Goal: Find contact information: Find contact information

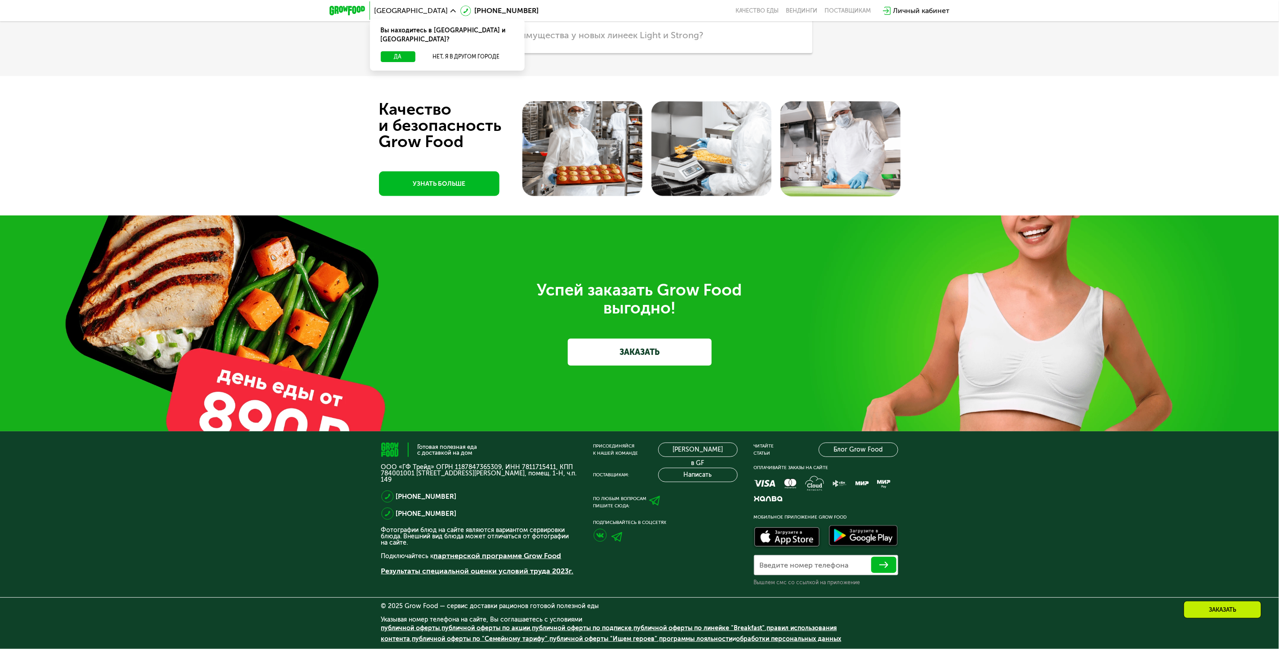
scroll to position [3011, 0]
drag, startPoint x: 381, startPoint y: 468, endPoint x: 430, endPoint y: 465, distance: 49.5
click at [430, 465] on p "ООО «ГФ Трейд» ОГРН 1187847365309, ИНН 7811715411, КПП 784001001 [STREET_ADDRES…" at bounding box center [479, 473] width 196 height 19
drag, startPoint x: 430, startPoint y: 465, endPoint x: 514, endPoint y: 467, distance: 84.1
click at [514, 467] on p "ООО «ГФ Трейд» ОГРН 1187847365309, ИНН 7811715411, КПП 784001001 [STREET_ADDRES…" at bounding box center [479, 473] width 196 height 19
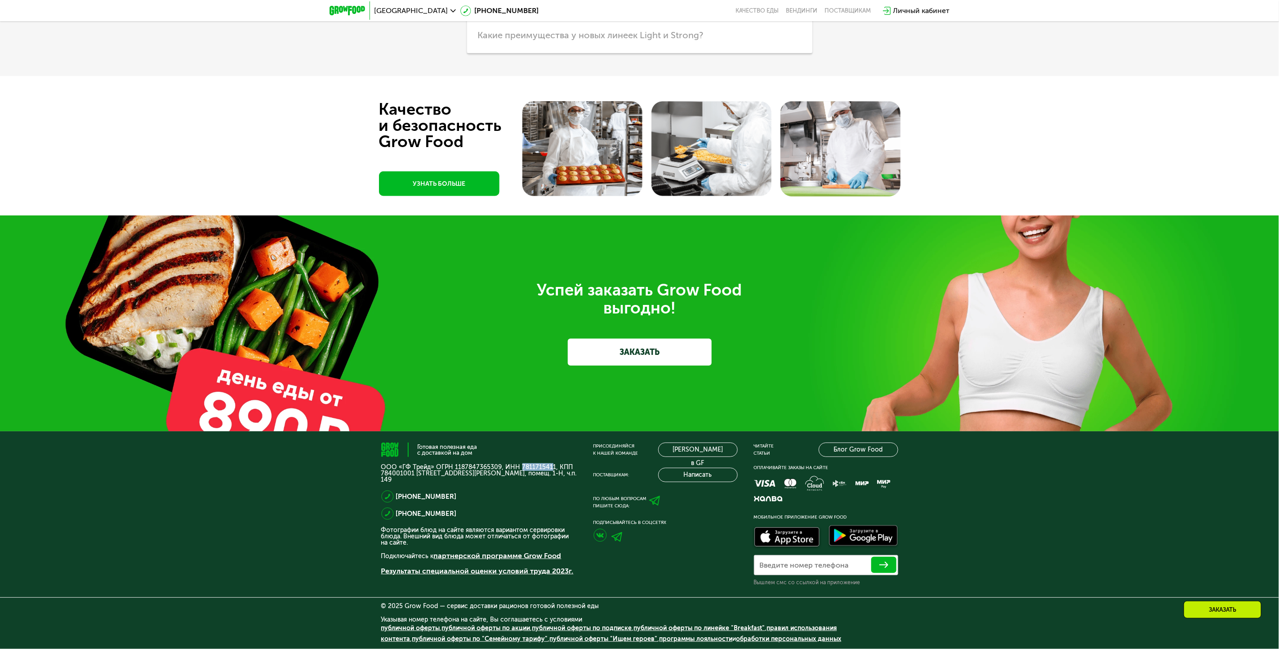
drag, startPoint x: 518, startPoint y: 464, endPoint x: 548, endPoint y: 468, distance: 29.4
click at [548, 468] on p "ООО «ГФ Трейд» ОГРН 1187847365309, ИНН 7811715411, КПП 784001001 [STREET_ADDRES…" at bounding box center [479, 473] width 196 height 19
drag, startPoint x: 548, startPoint y: 468, endPoint x: 549, endPoint y: 472, distance: 4.8
click at [553, 477] on p "ООО «ГФ Трейд» ОГРН 1187847365309, ИНН 7811715411, КПП 784001001 [STREET_ADDRES…" at bounding box center [479, 473] width 196 height 19
drag, startPoint x: 551, startPoint y: 467, endPoint x: 517, endPoint y: 467, distance: 33.7
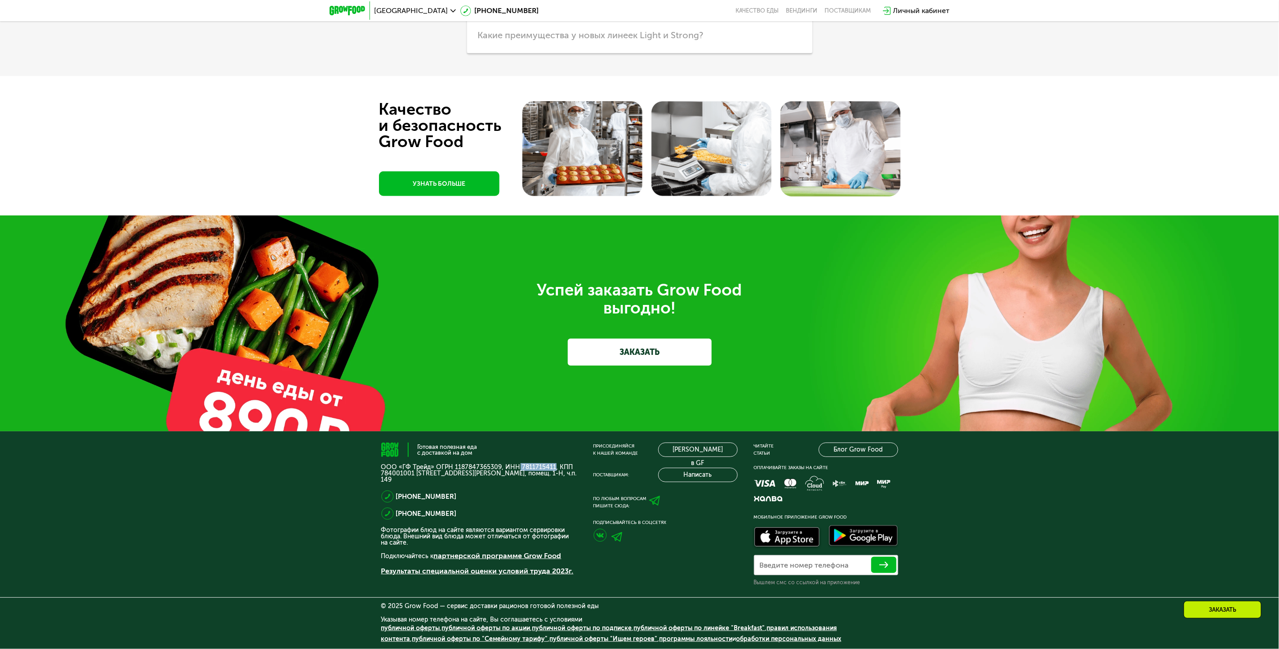
click at [517, 467] on p "ООО «ГФ Трейд» ОГРН 1187847365309, ИНН 7811715411, КПП 784001001 [STREET_ADDRES…" at bounding box center [479, 473] width 196 height 19
copy p "7811715411"
click at [518, 500] on div "[PHONE_NUMBER]" at bounding box center [479, 496] width 196 height 13
click at [603, 534] on img at bounding box center [599, 534] width 13 height 13
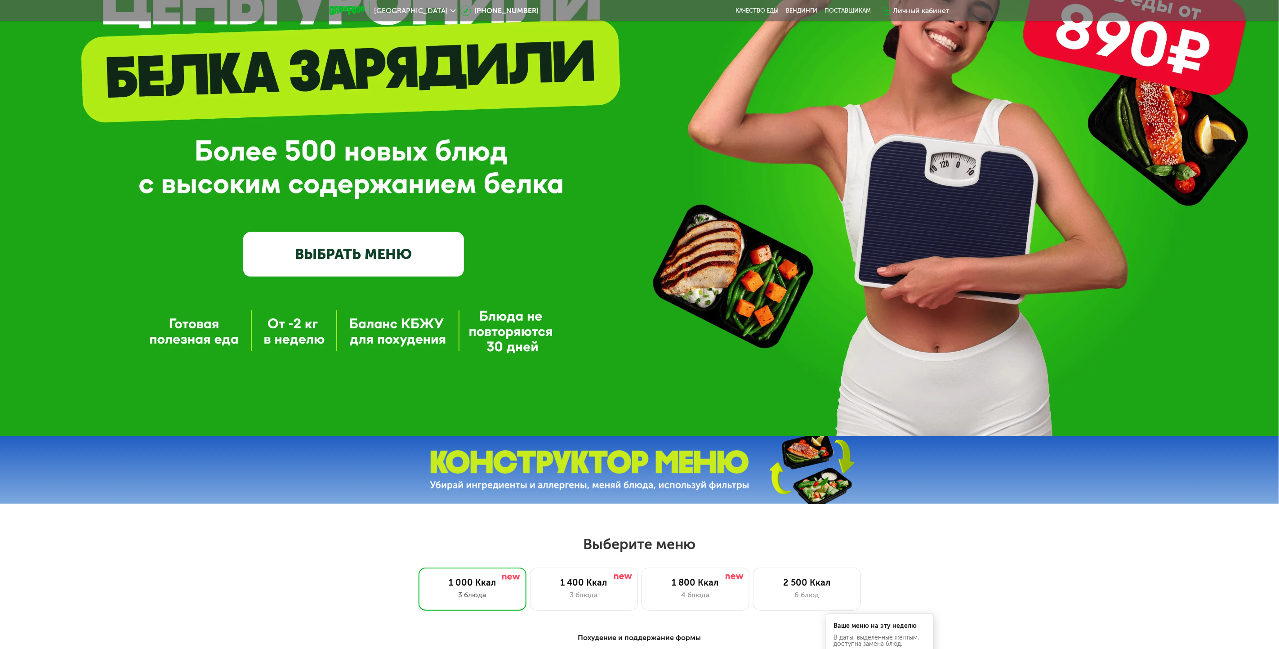
scroll to position [0, 0]
